Goal: Task Accomplishment & Management: Manage account settings

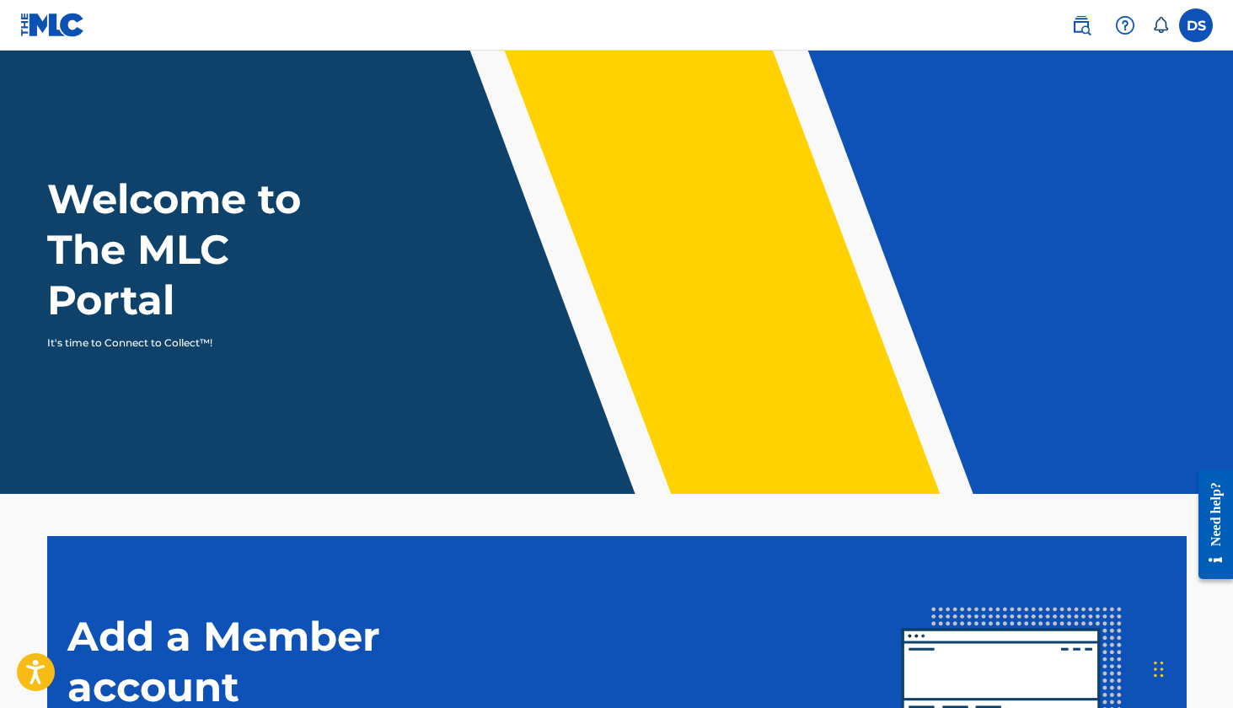
click at [1200, 29] on label at bounding box center [1196, 25] width 34 height 34
click at [1196, 25] on input "DS Delvion Savage [EMAIL_ADDRESS][DOMAIN_NAME] Notification Preferences Profile…" at bounding box center [1196, 25] width 0 height 0
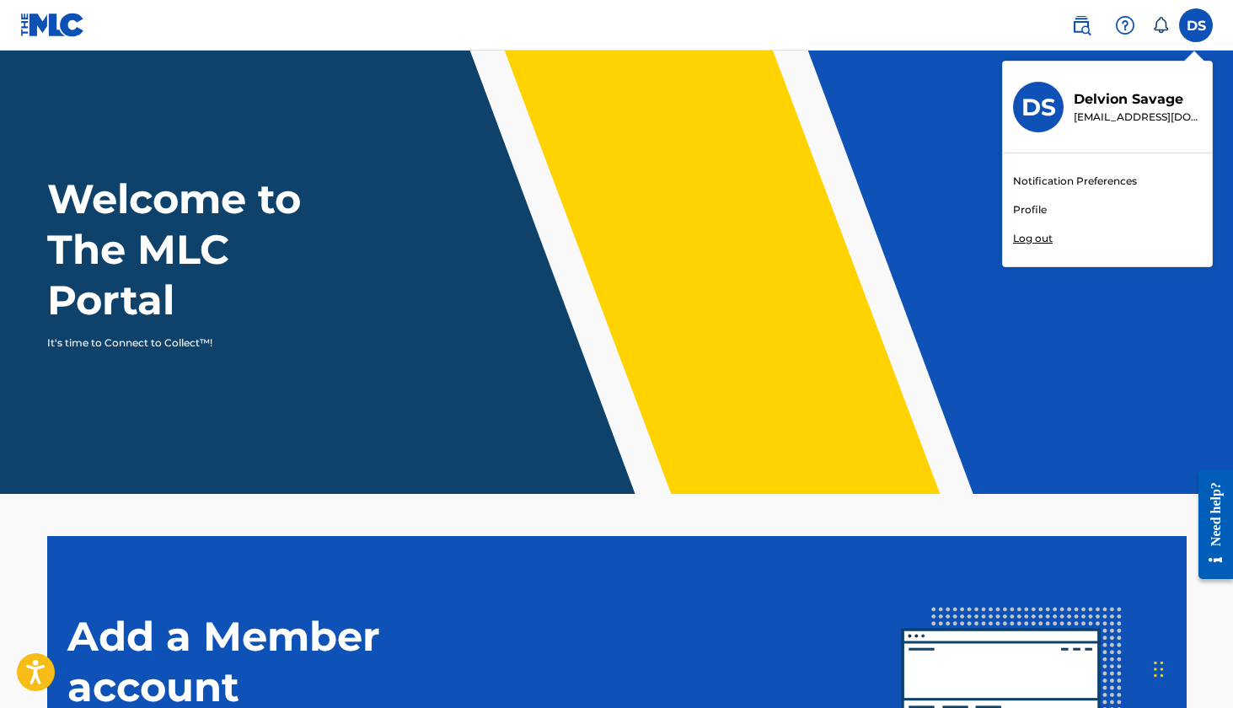
click at [1033, 207] on link "Profile" at bounding box center [1030, 209] width 34 height 15
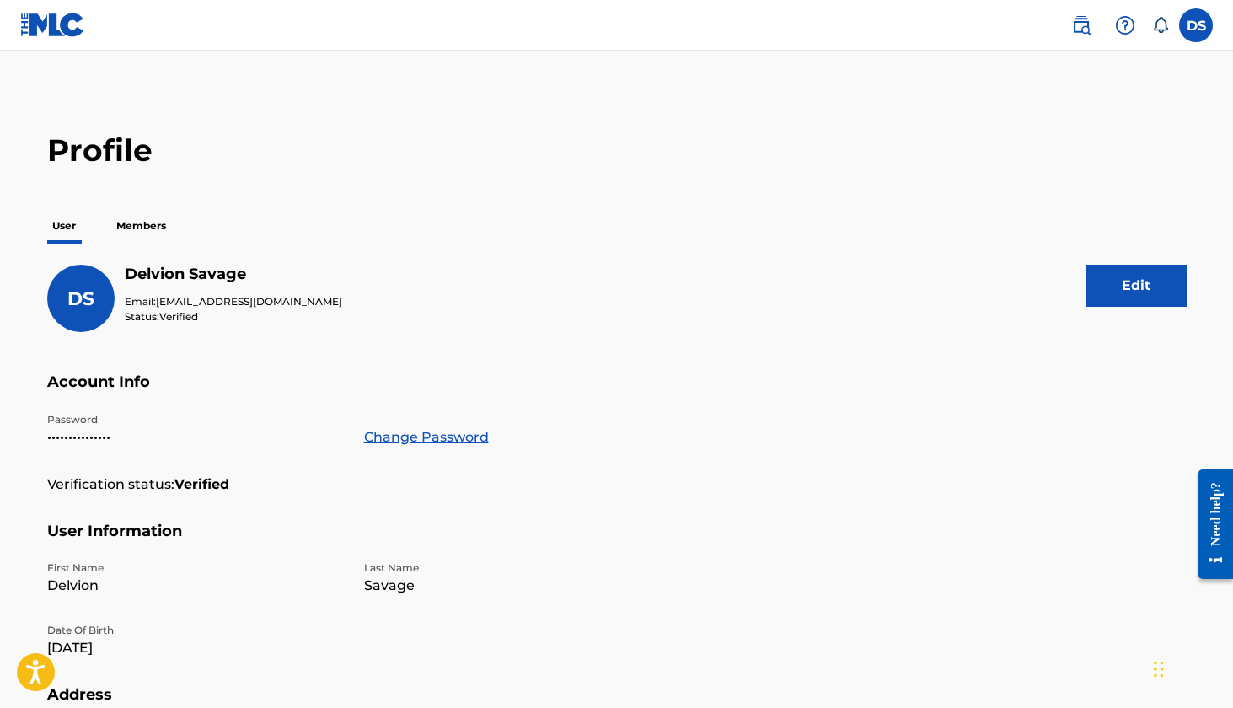
click at [137, 217] on p "Members" at bounding box center [141, 225] width 60 height 35
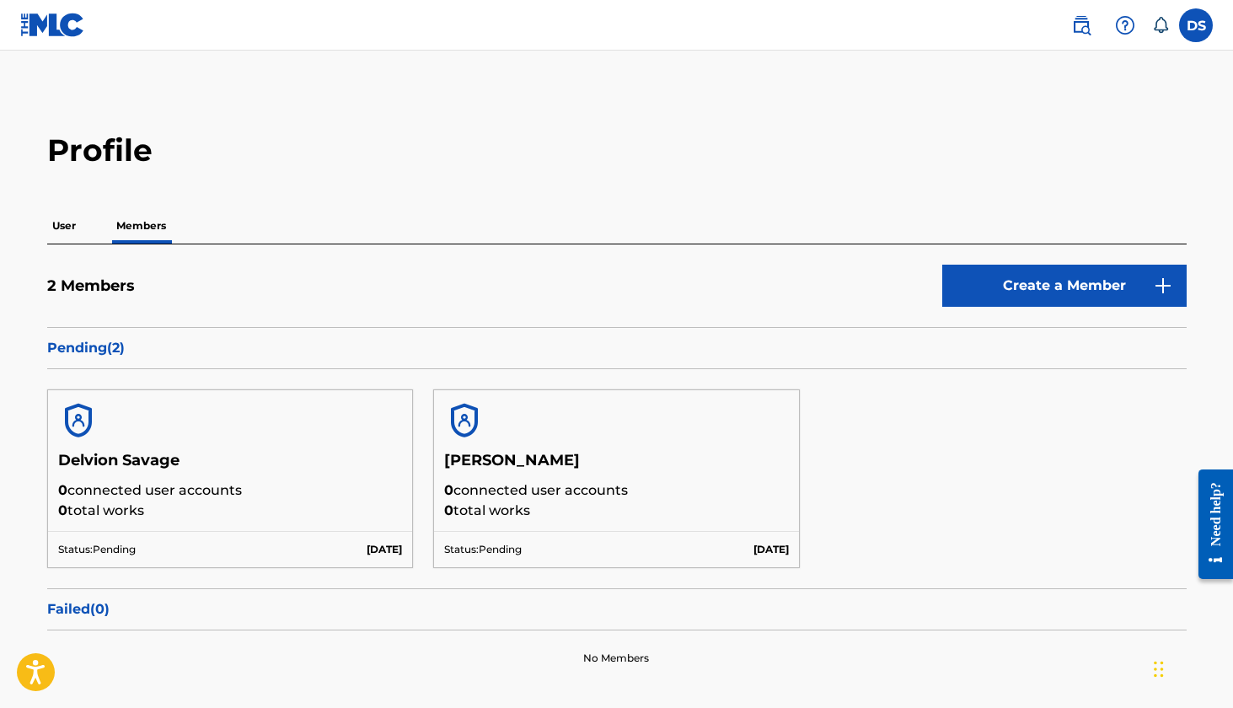
click at [70, 228] on p "User" at bounding box center [64, 225] width 34 height 35
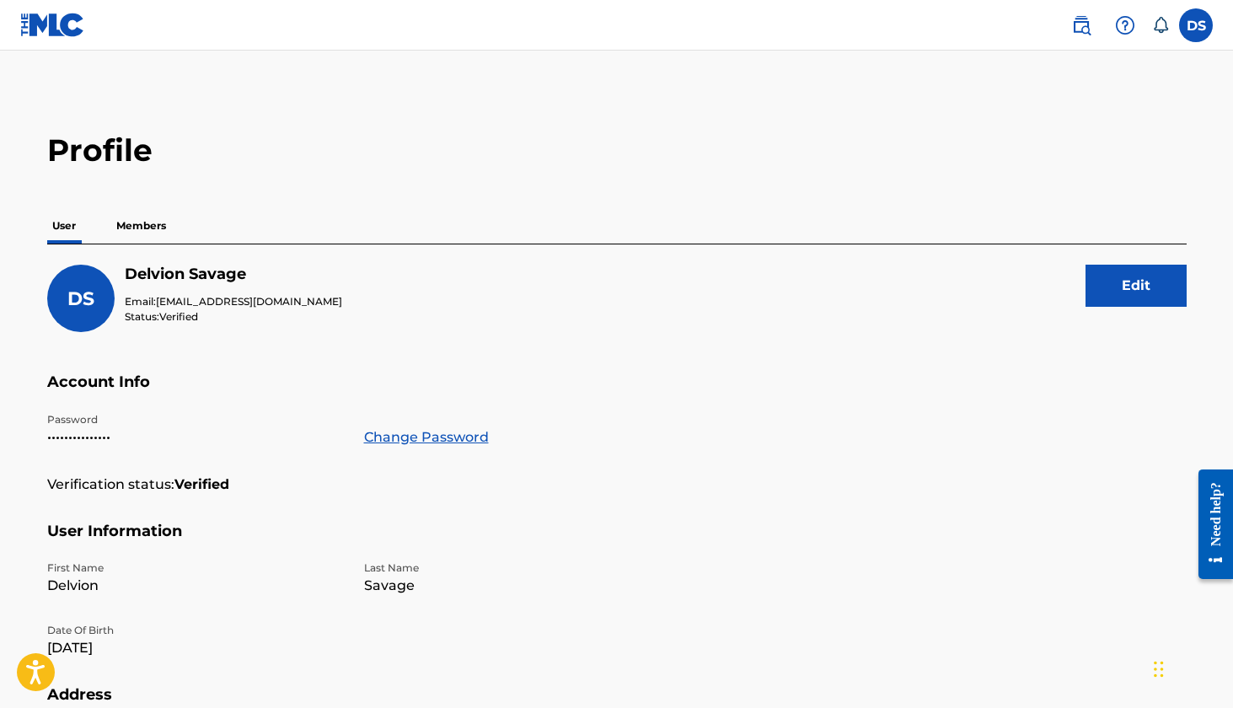
click at [146, 227] on p "Members" at bounding box center [141, 225] width 60 height 35
